Goal: Information Seeking & Learning: Learn about a topic

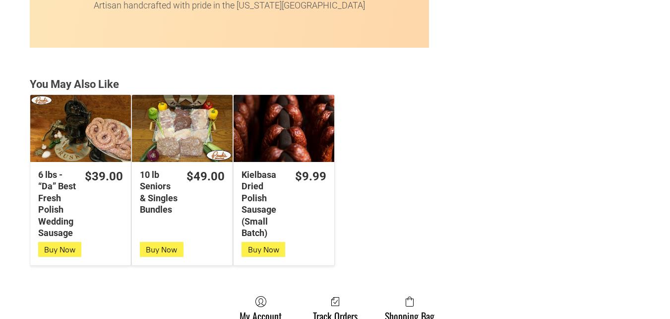
scroll to position [2630, 0]
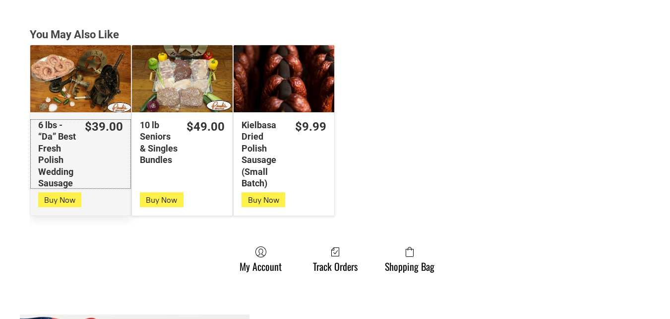
click at [40, 150] on div "6 lbs - “Da” Best Fresh Polish Wedding Sausage" at bounding box center [57, 153] width 38 height 69
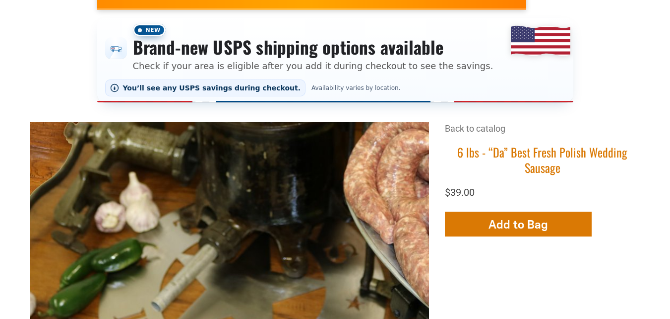
scroll to position [99, 0]
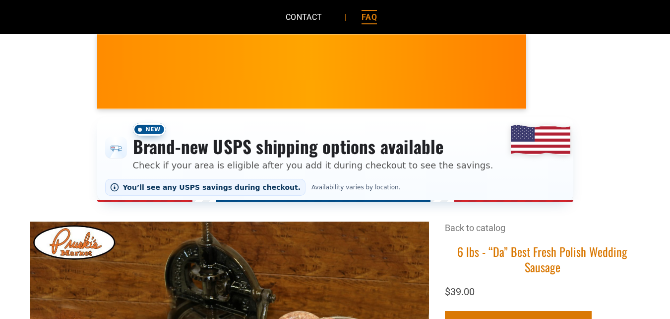
click at [369, 25] on link "FAQ" at bounding box center [369, 17] width 45 height 26
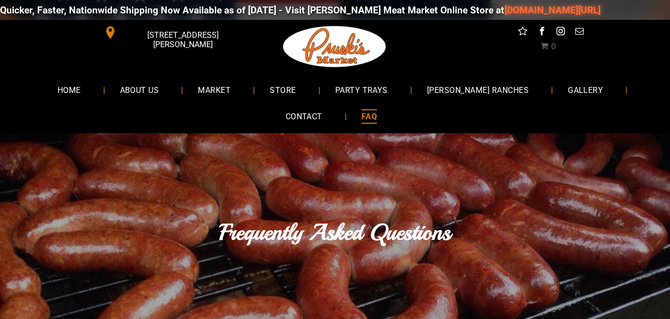
click at [369, 120] on span "FAQ" at bounding box center [369, 116] width 15 height 14
click at [384, 81] on link "PARTY TRAYS" at bounding box center [362, 89] width 84 height 26
